Goal: Task Accomplishment & Management: Complete application form

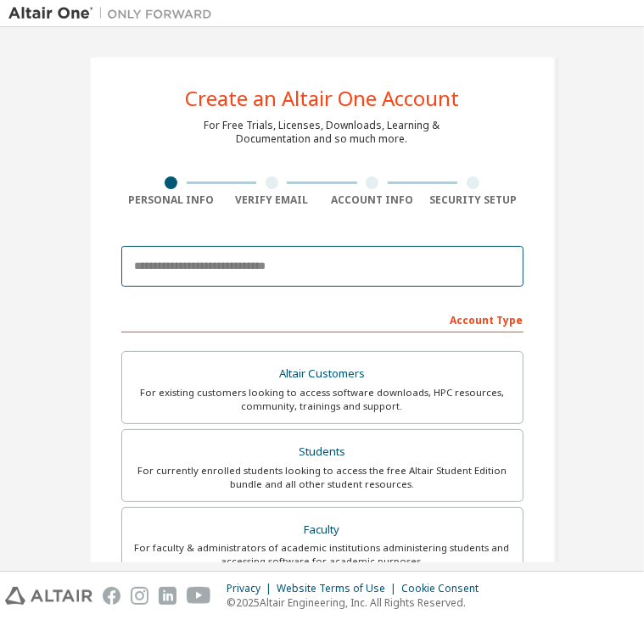
click at [232, 276] on input "email" at bounding box center [322, 266] width 402 height 41
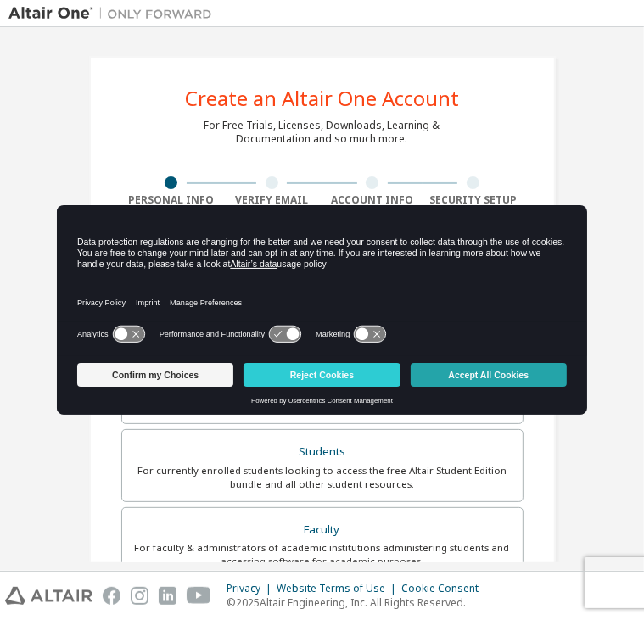
click at [536, 378] on button "Accept All Cookies" at bounding box center [489, 375] width 156 height 24
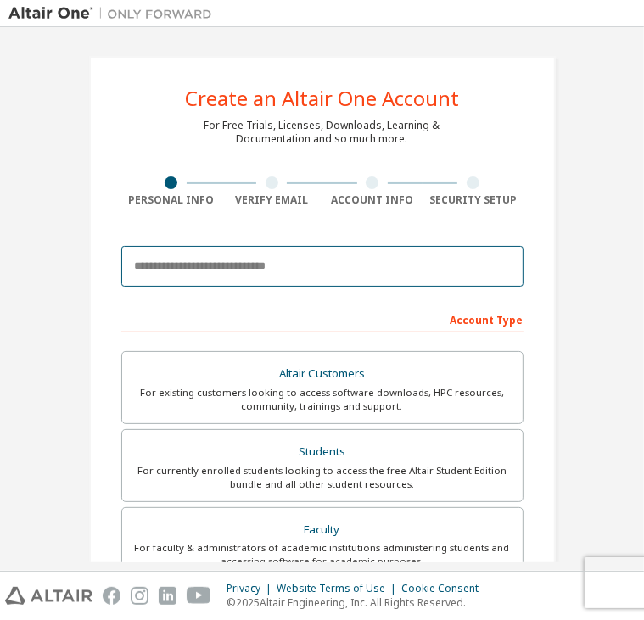
click at [183, 274] on input "email" at bounding box center [322, 266] width 402 height 41
type input "**********"
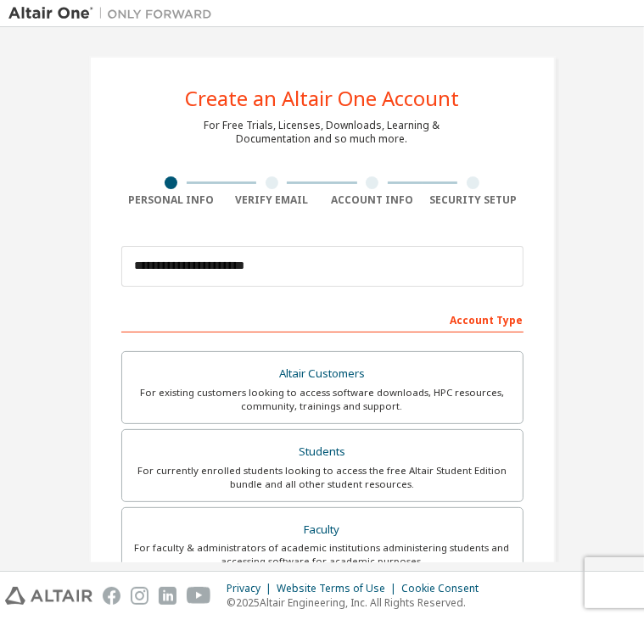
type input "**"
type input "*"
type input "**********"
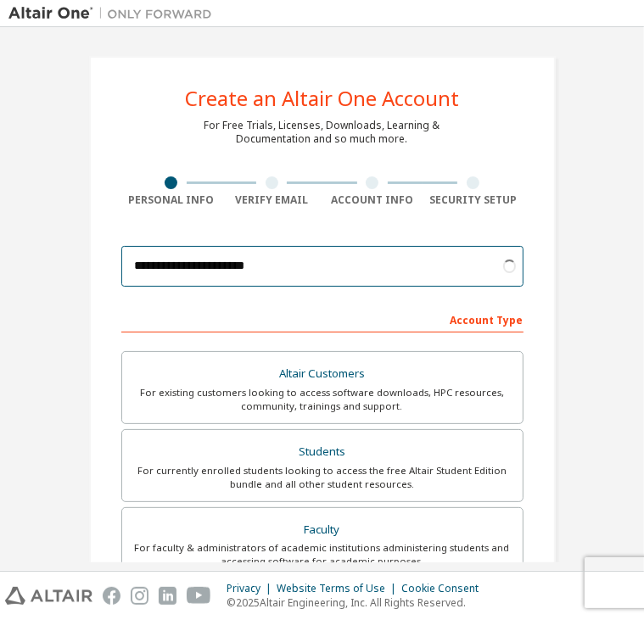
scroll to position [85, 0]
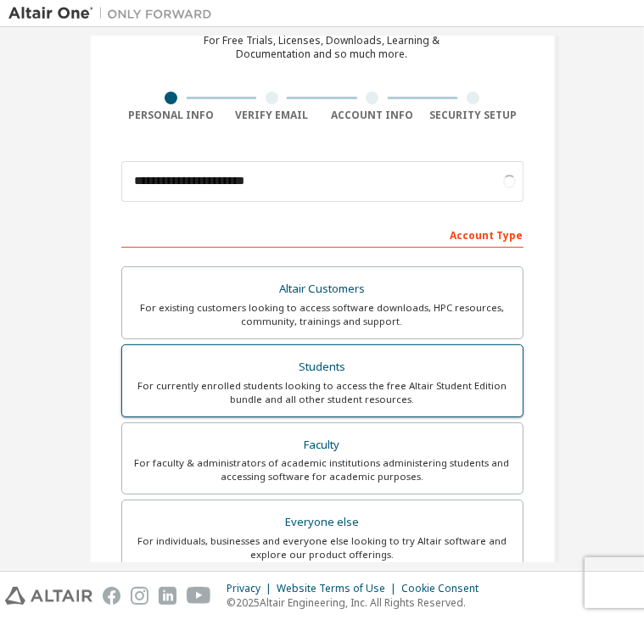
click at [288, 360] on div "Students" at bounding box center [322, 368] width 380 height 24
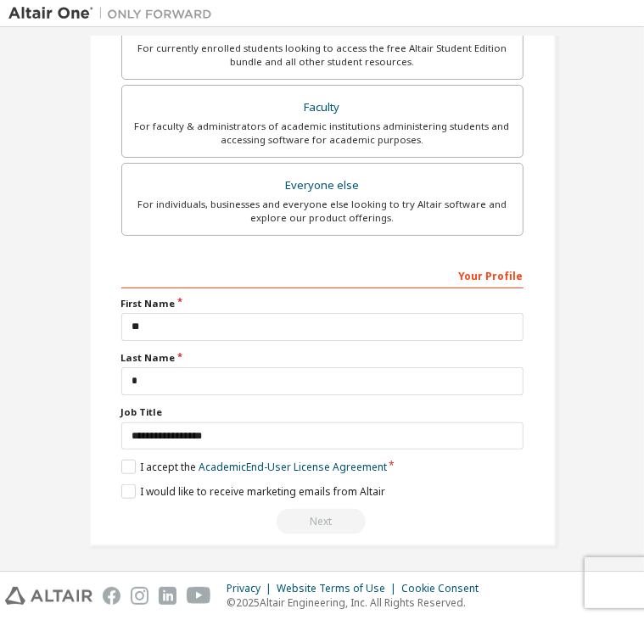
scroll to position [422, 0]
click at [121, 464] on label "I accept the Academic End-User License Agreement" at bounding box center [254, 468] width 266 height 14
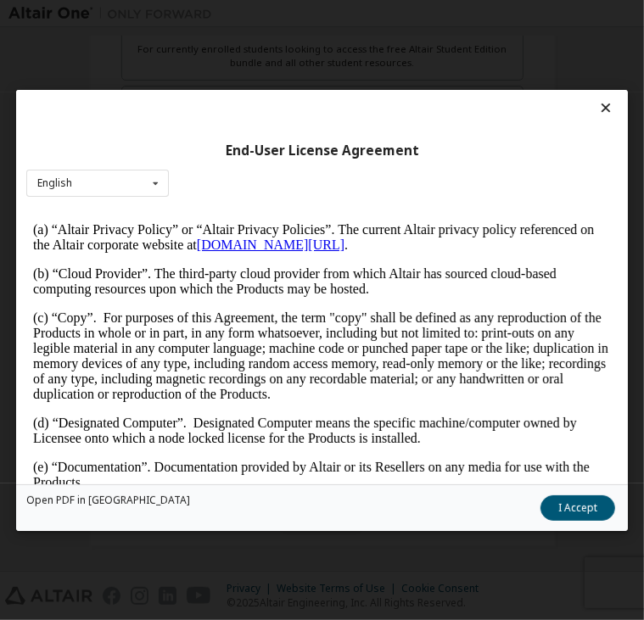
scroll to position [679, 0]
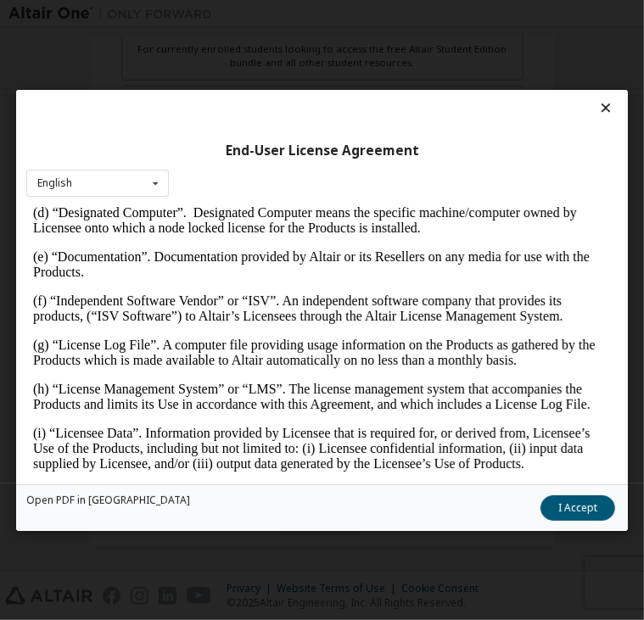
click at [586, 505] on button "I Accept" at bounding box center [577, 507] width 75 height 25
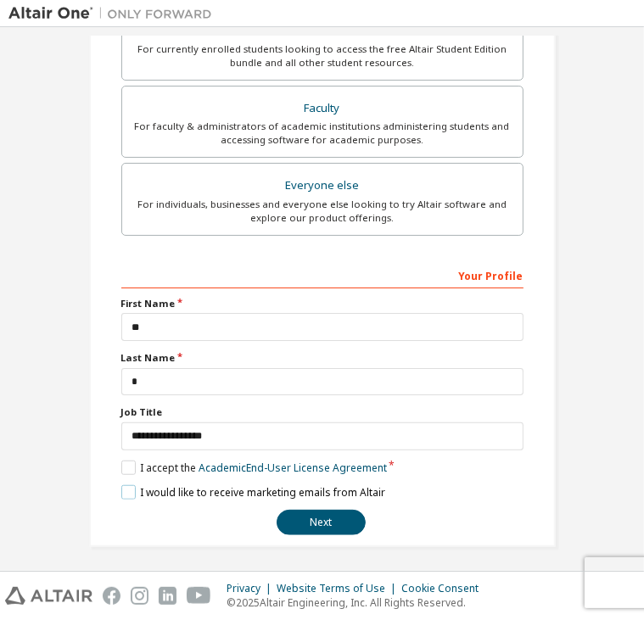
click at [126, 488] on label "I would like to receive marketing emails from Altair" at bounding box center [253, 492] width 264 height 14
click at [303, 521] on button "Next" at bounding box center [321, 522] width 89 height 25
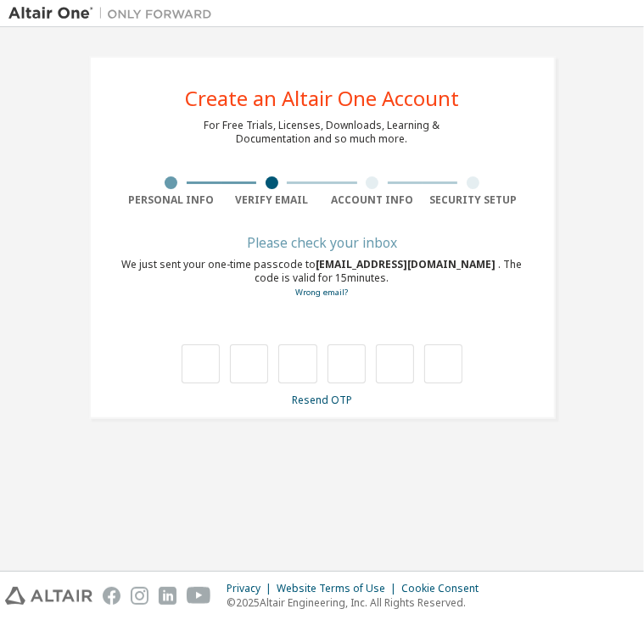
scroll to position [0, 0]
click at [210, 366] on input "text" at bounding box center [201, 363] width 38 height 39
type input "*"
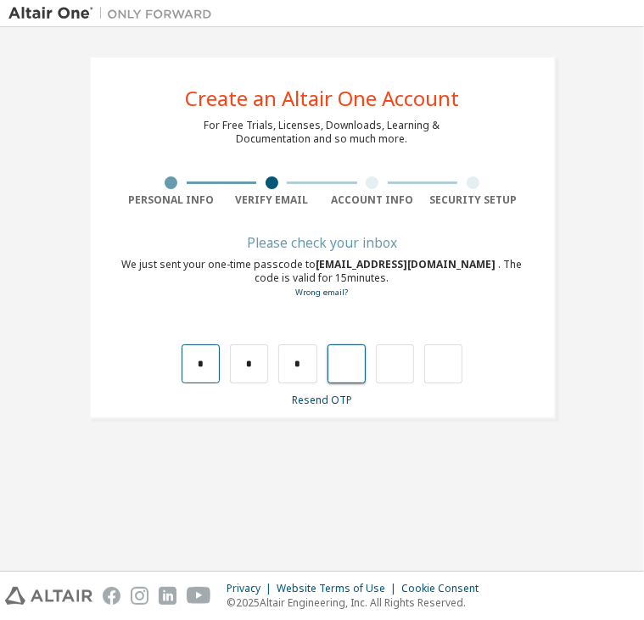
type input "*"
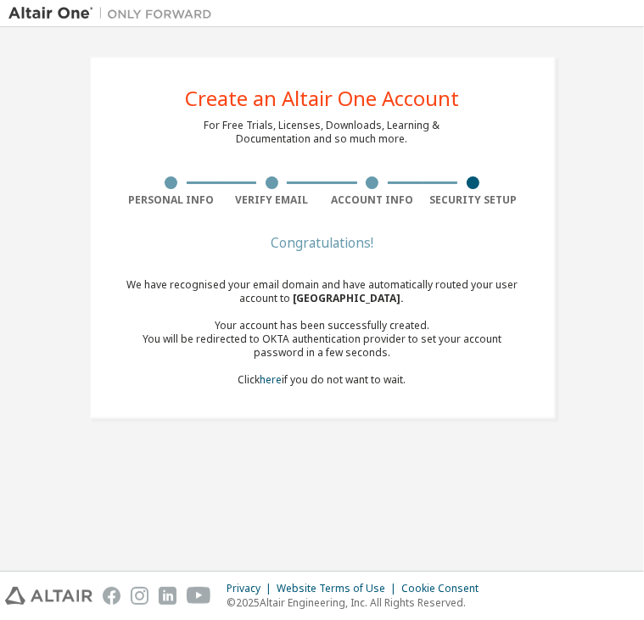
click at [28, 20] on img at bounding box center [114, 13] width 212 height 17
click at [55, 14] on img at bounding box center [114, 13] width 212 height 17
